Goal: Find specific page/section: Find specific page/section

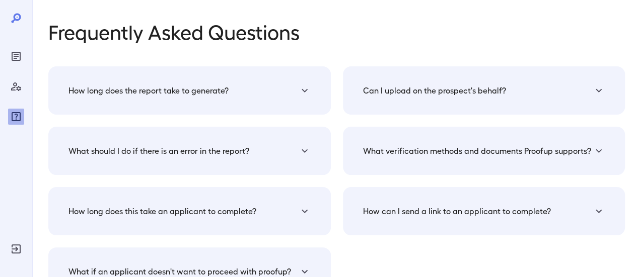
click at [21, 89] on icon "Manage Users" at bounding box center [16, 87] width 12 height 12
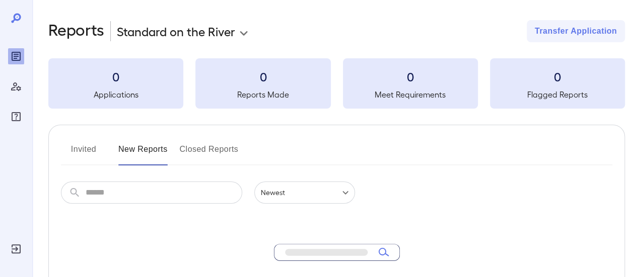
click at [140, 151] on button "New Reports" at bounding box center [142, 153] width 49 height 24
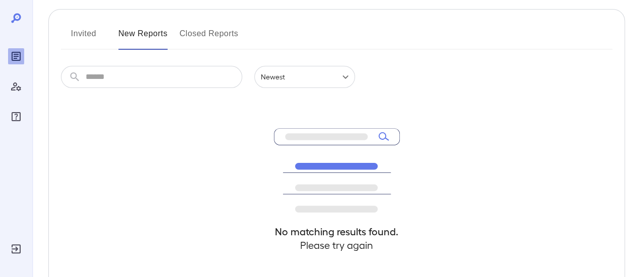
scroll to position [101, 0]
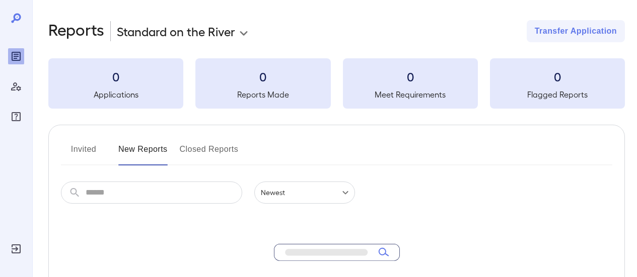
scroll to position [101, 0]
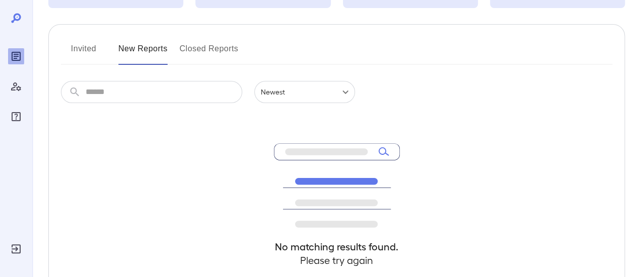
click at [81, 45] on button "Invited" at bounding box center [83, 53] width 45 height 24
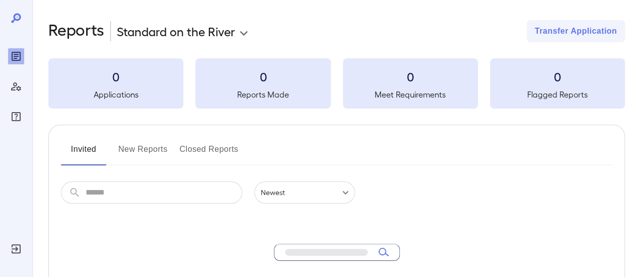
click at [135, 149] on button "New Reports" at bounding box center [142, 153] width 49 height 24
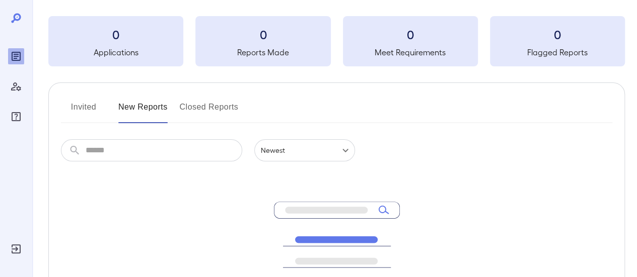
scroll to position [101, 0]
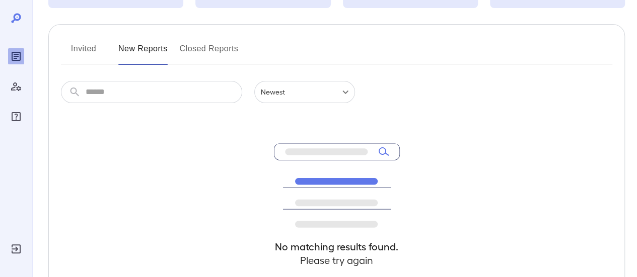
click at [388, 150] on icon at bounding box center [337, 185] width 126 height 85
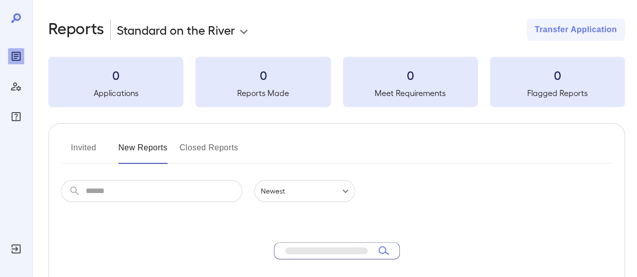
scroll to position [153, 0]
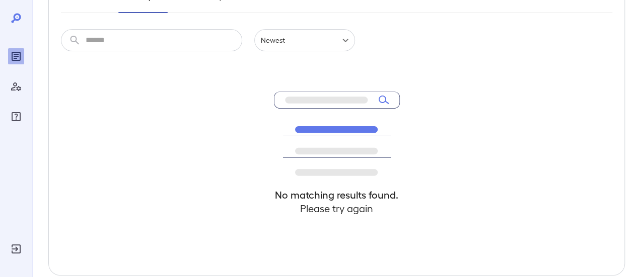
click at [382, 101] on icon at bounding box center [337, 134] width 126 height 85
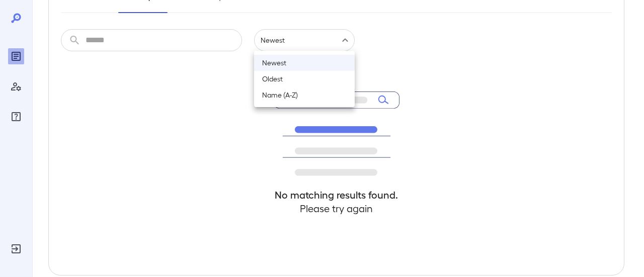
click at [276, 62] on li "Newest" at bounding box center [304, 63] width 101 height 16
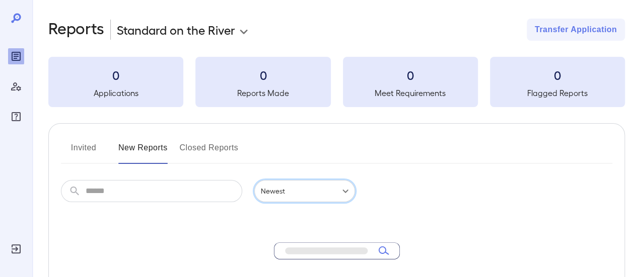
scroll to position [102, 0]
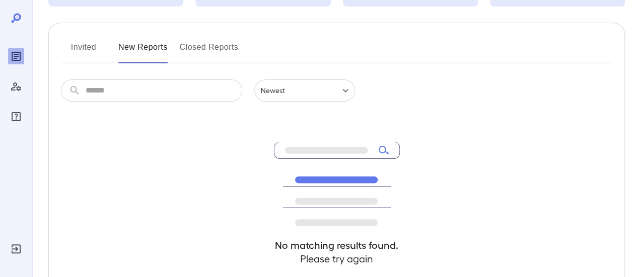
click at [89, 48] on button "Invited" at bounding box center [83, 51] width 45 height 24
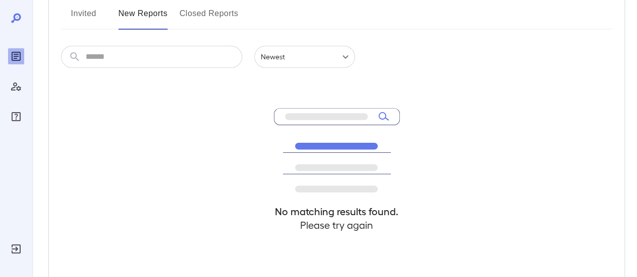
scroll to position [151, 0]
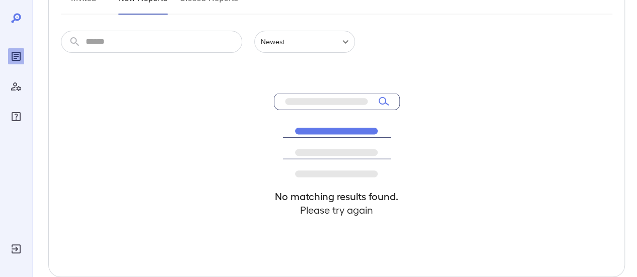
click at [383, 101] on icon at bounding box center [337, 135] width 126 height 85
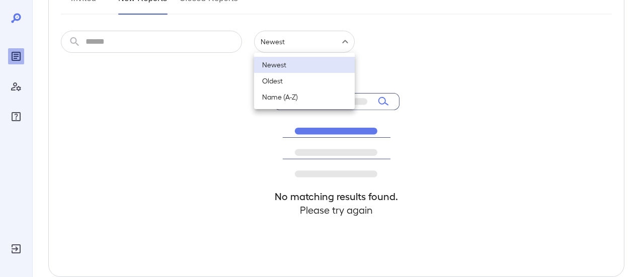
click at [288, 83] on li "Oldest" at bounding box center [304, 81] width 101 height 16
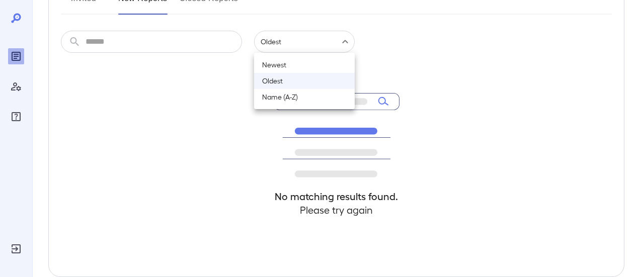
click at [281, 69] on li "Newest" at bounding box center [304, 65] width 101 height 16
type input "******"
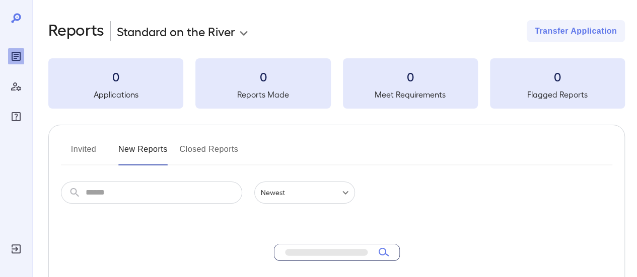
click at [91, 148] on button "Invited" at bounding box center [83, 153] width 45 height 24
